Goal: Answer question/provide support

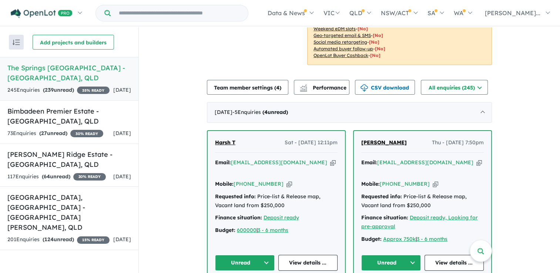
scroll to position [230, 0]
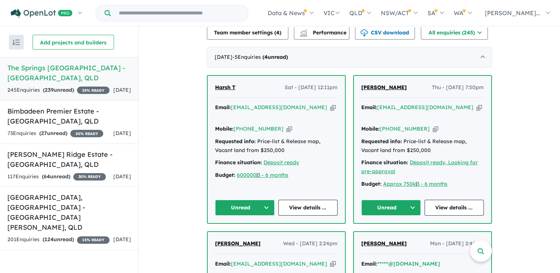
click at [410, 200] on button "Unread" at bounding box center [391, 208] width 60 height 16
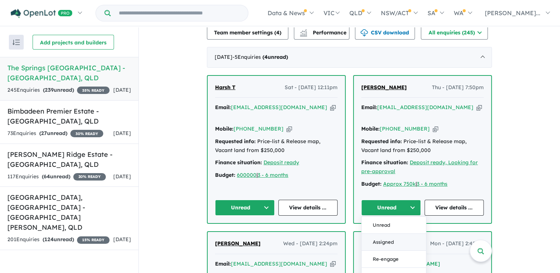
drag, startPoint x: 385, startPoint y: 223, endPoint x: 388, endPoint y: 211, distance: 12.0
click at [387, 234] on button "Assigned" at bounding box center [394, 242] width 64 height 17
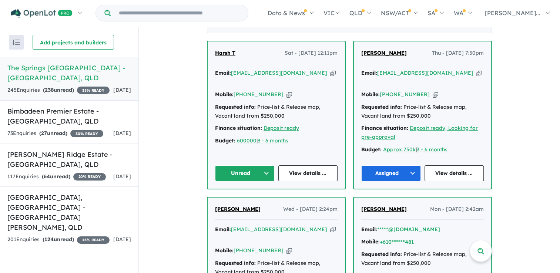
scroll to position [341, 0]
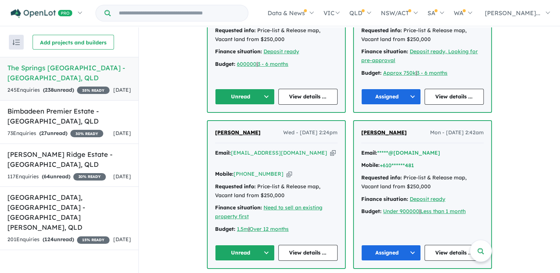
click at [262, 245] on button "Unread" at bounding box center [245, 253] width 60 height 16
click at [287, 204] on div "Finance situation: Need to sell an existing property first" at bounding box center [276, 213] width 123 height 18
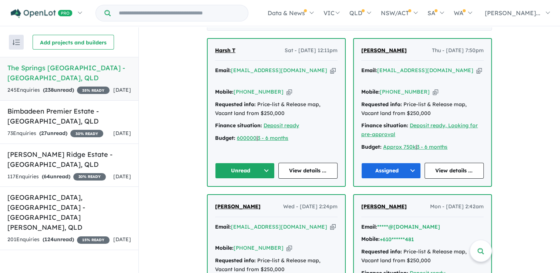
click at [254, 140] on div "Harsh T Sat - [DATE] 12:11pm Email: [EMAIL_ADDRESS][DOMAIN_NAME] Copied! Mobile…" at bounding box center [276, 112] width 137 height 147
click at [254, 163] on button "Unread" at bounding box center [245, 171] width 60 height 16
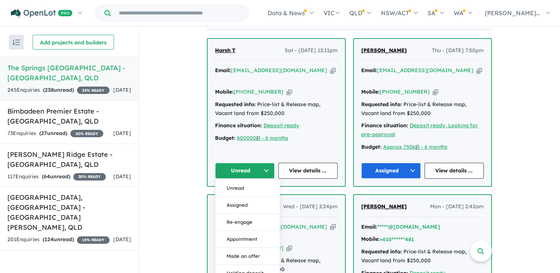
drag, startPoint x: 246, startPoint y: 187, endPoint x: 250, endPoint y: 174, distance: 12.9
click at [246, 197] on button "Assigned" at bounding box center [248, 205] width 64 height 17
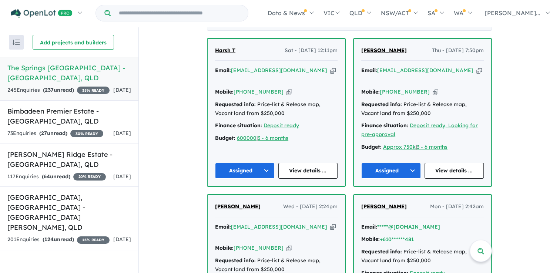
click at [330, 67] on icon "button" at bounding box center [333, 71] width 6 height 8
click at [228, 47] on span "Harsh T" at bounding box center [225, 50] width 20 height 7
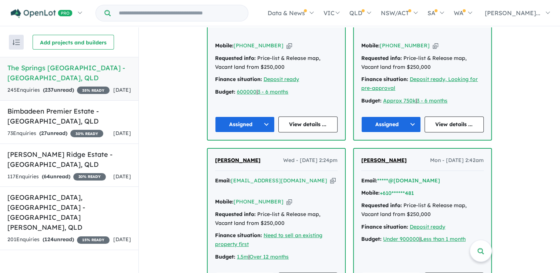
scroll to position [341, 0]
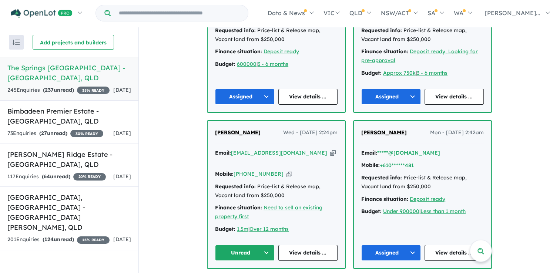
click at [330, 149] on icon "button" at bounding box center [333, 153] width 6 height 8
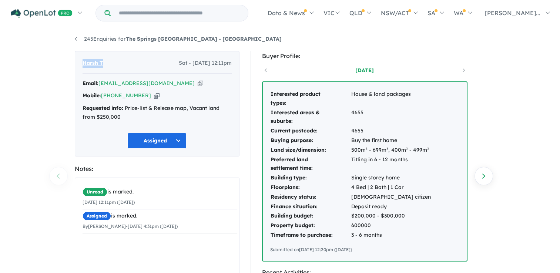
drag, startPoint x: 113, startPoint y: 62, endPoint x: 78, endPoint y: 60, distance: 34.5
click at [78, 60] on div "Harsh T Sat - [DATE] 12:11pm Email: [EMAIL_ADDRESS][DOMAIN_NAME] Copied! Mobile…" at bounding box center [157, 104] width 165 height 106
copy span "Harsh T"
drag, startPoint x: 144, startPoint y: 97, endPoint x: 145, endPoint y: 102, distance: 4.9
click at [144, 97] on div "Mobile: [PHONE_NUMBER] Copied!" at bounding box center [157, 95] width 149 height 9
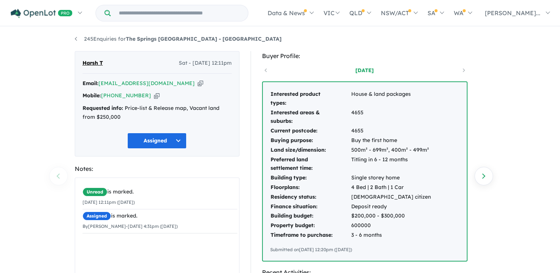
click at [154, 94] on icon "button" at bounding box center [157, 96] width 6 height 8
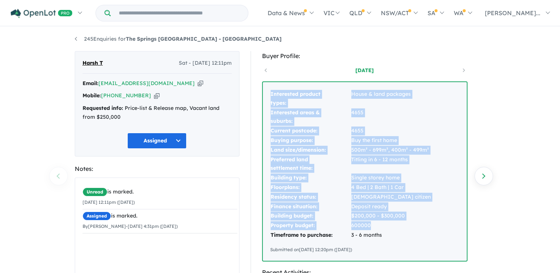
drag, startPoint x: 396, startPoint y: 229, endPoint x: 267, endPoint y: 88, distance: 191.3
click at [267, 88] on div "Interested product types: House & land packages Interested areas & suburbs: 465…" at bounding box center [365, 171] width 204 height 179
copy tbody "Interested product types: House & land packages Interested areas & suburbs: 465…"
